Goal: Transaction & Acquisition: Purchase product/service

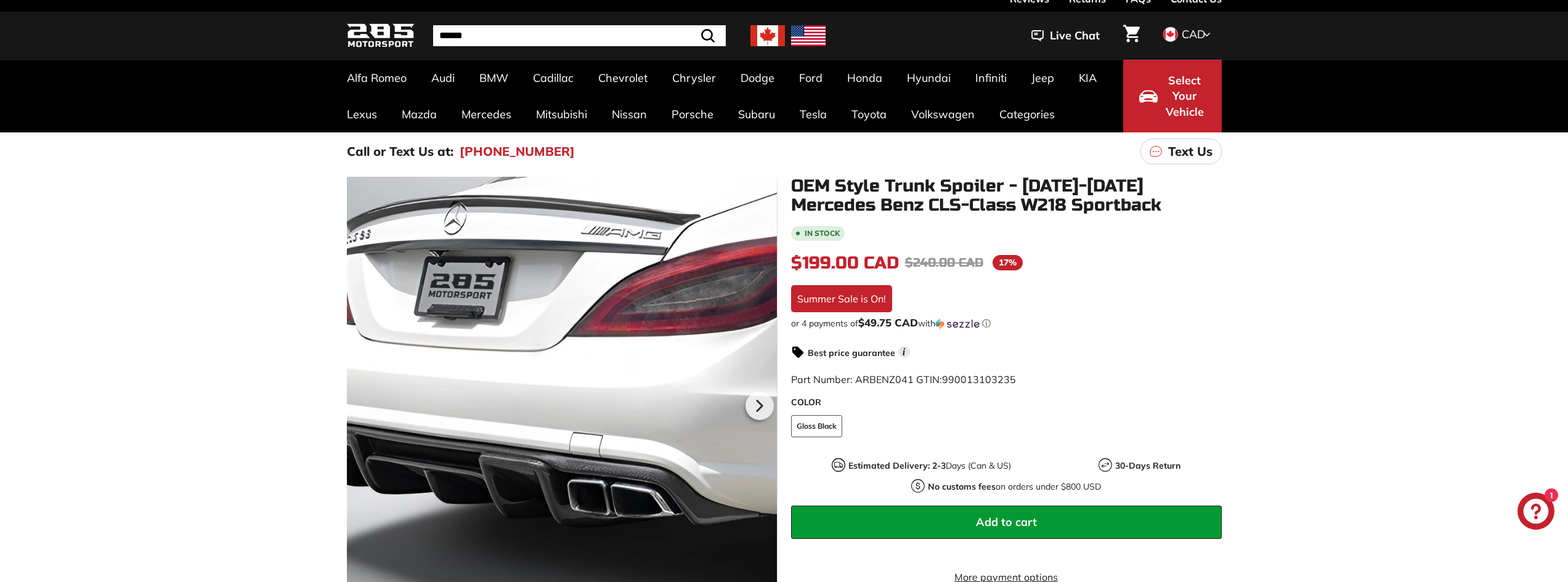
scroll to position [62, 0]
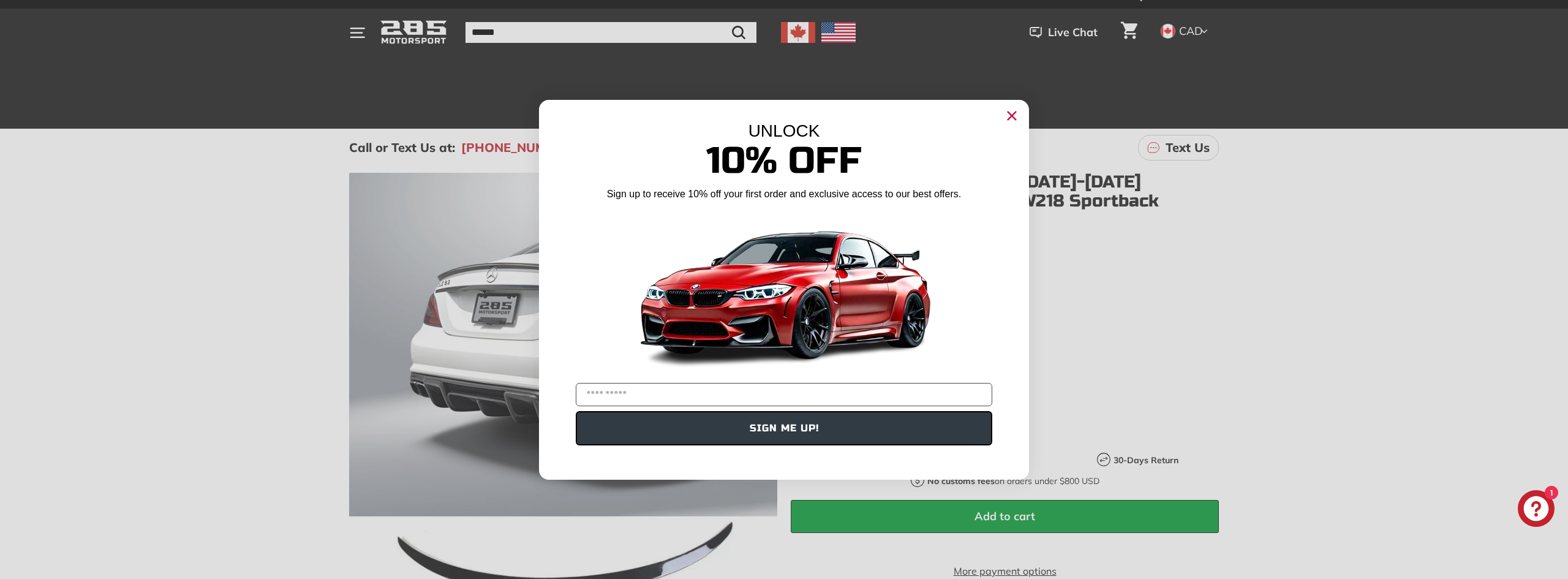
click at [1012, 114] on circle "Close dialog" at bounding box center [1012, 115] width 18 height 18
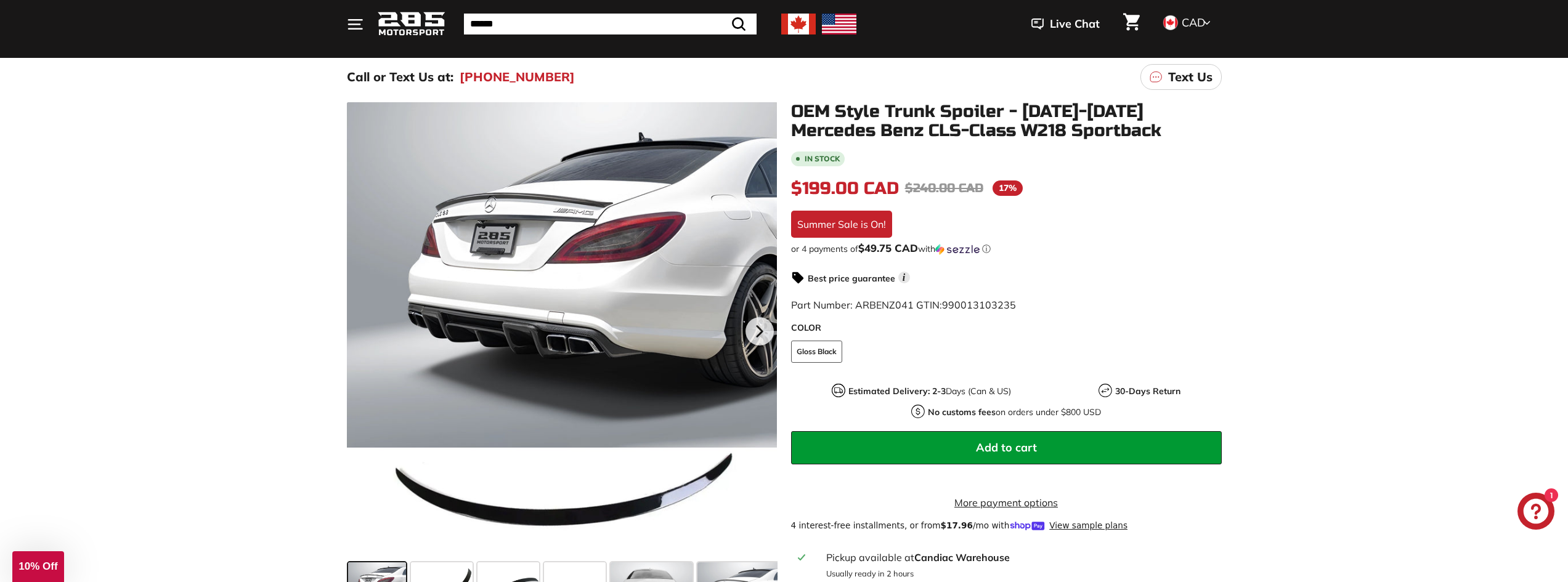
scroll to position [124, 0]
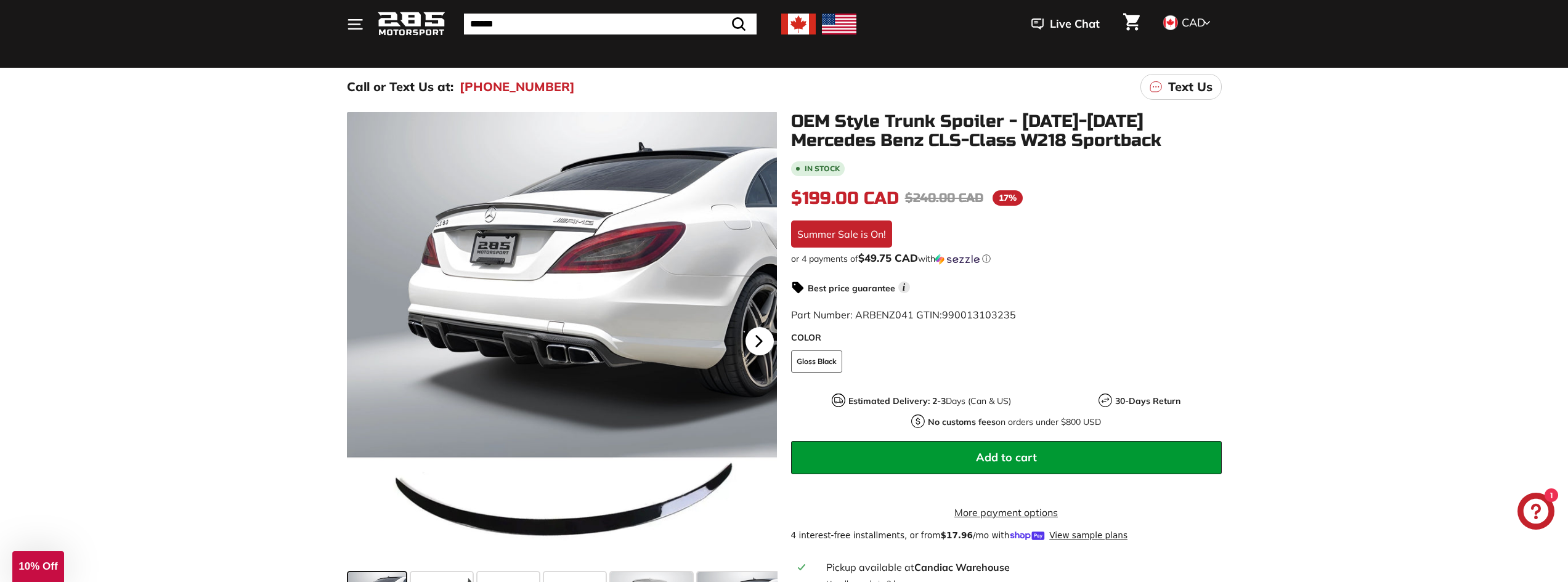
click at [762, 327] on icon at bounding box center [759, 340] width 29 height 29
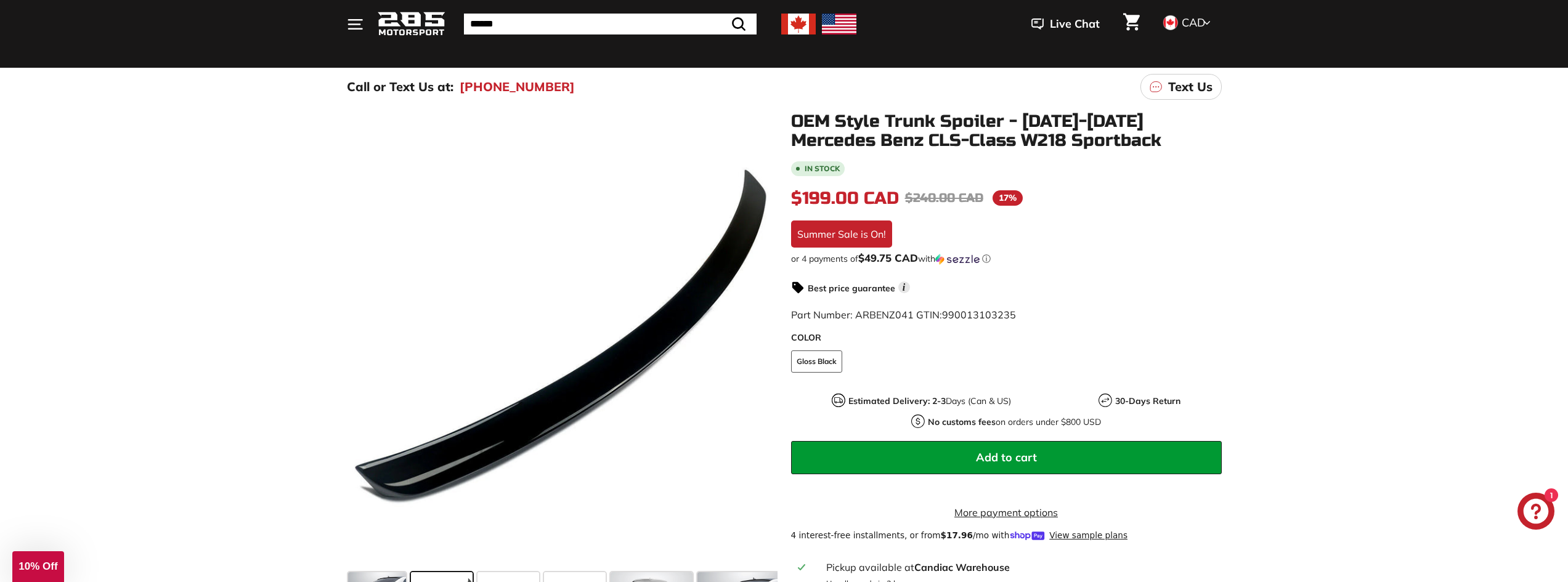
click at [365, 337] on icon at bounding box center [364, 341] width 5 height 10
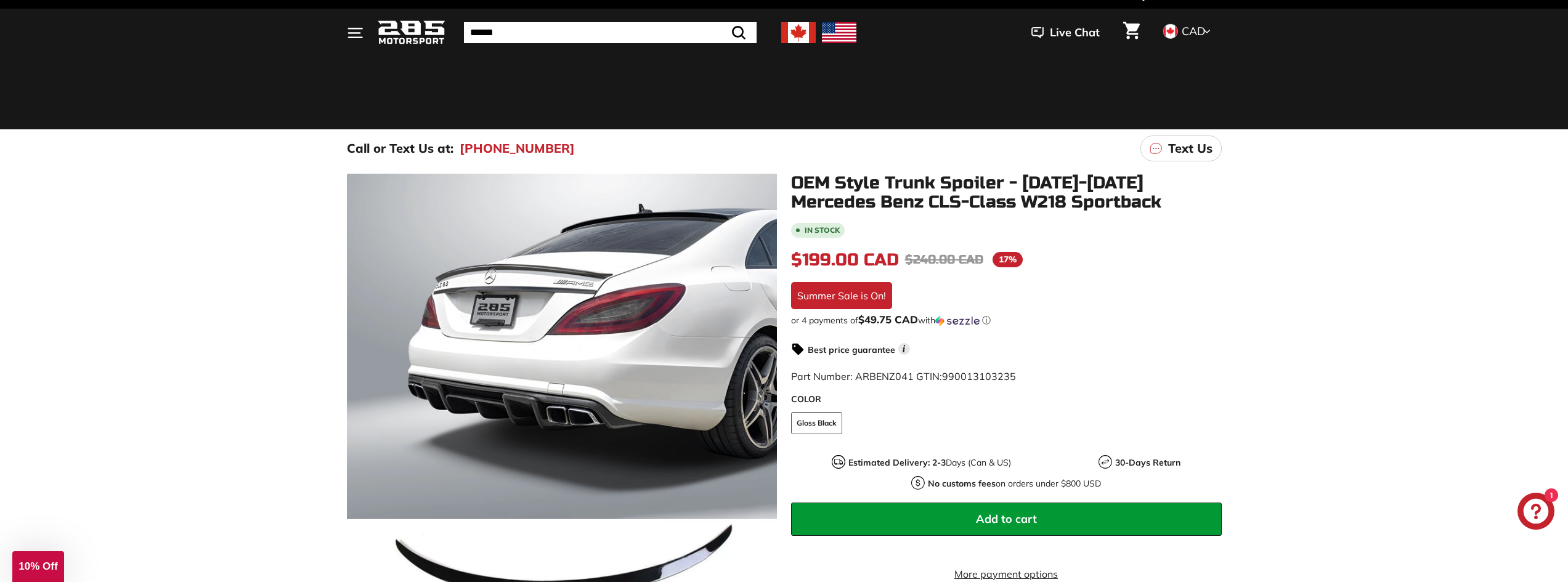
scroll to position [0, 0]
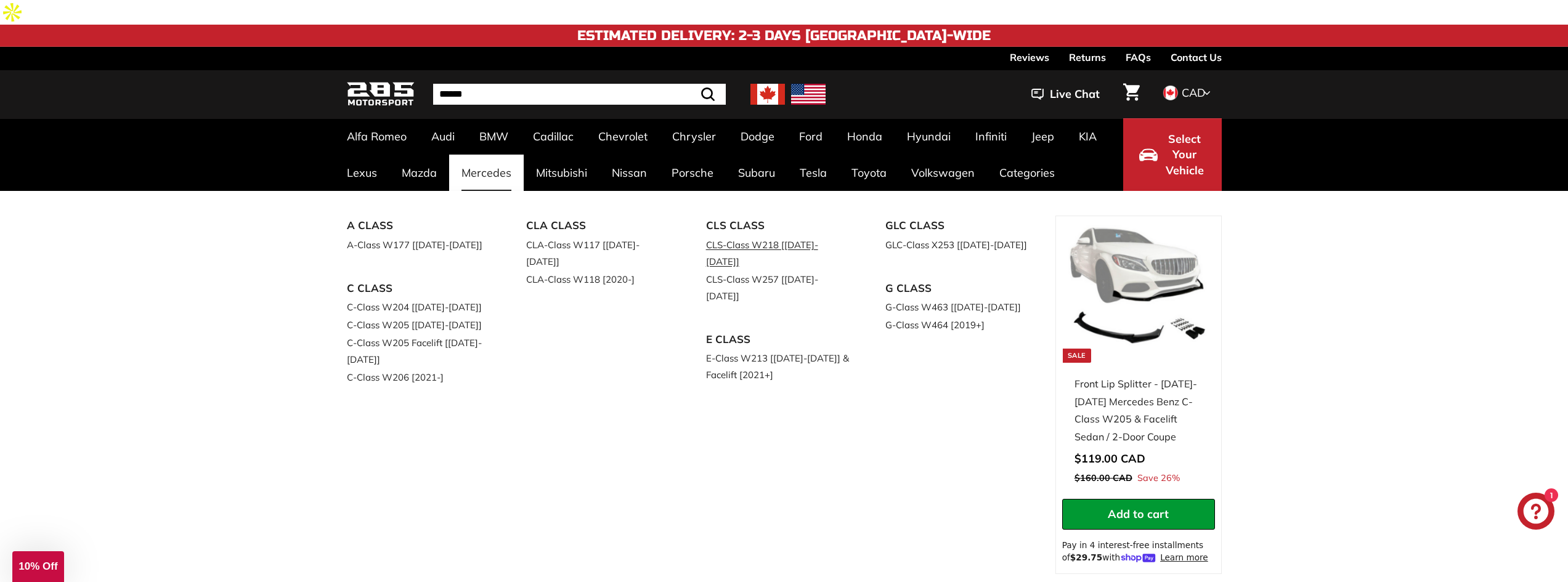
click at [706, 270] on link "CLS-Class W218 [[DATE]-[DATE]]" at bounding box center [779, 253] width 146 height 34
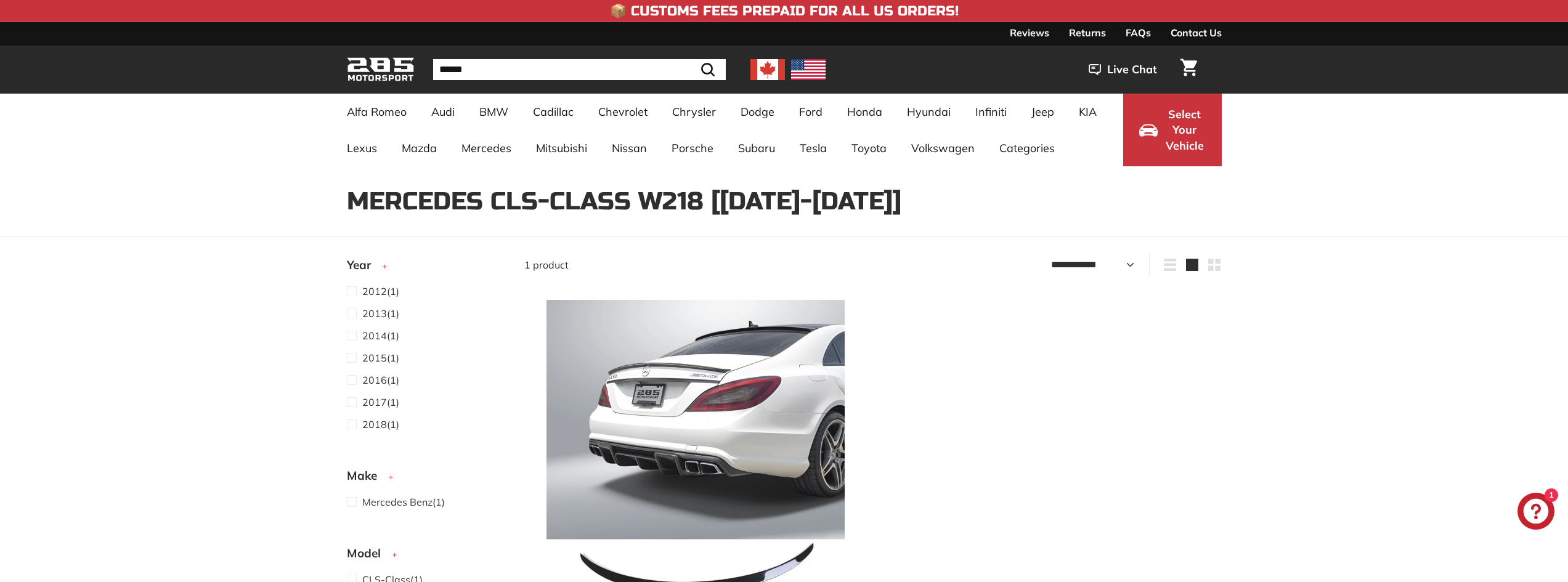
select select "**********"
